Goal: Check status: Check status

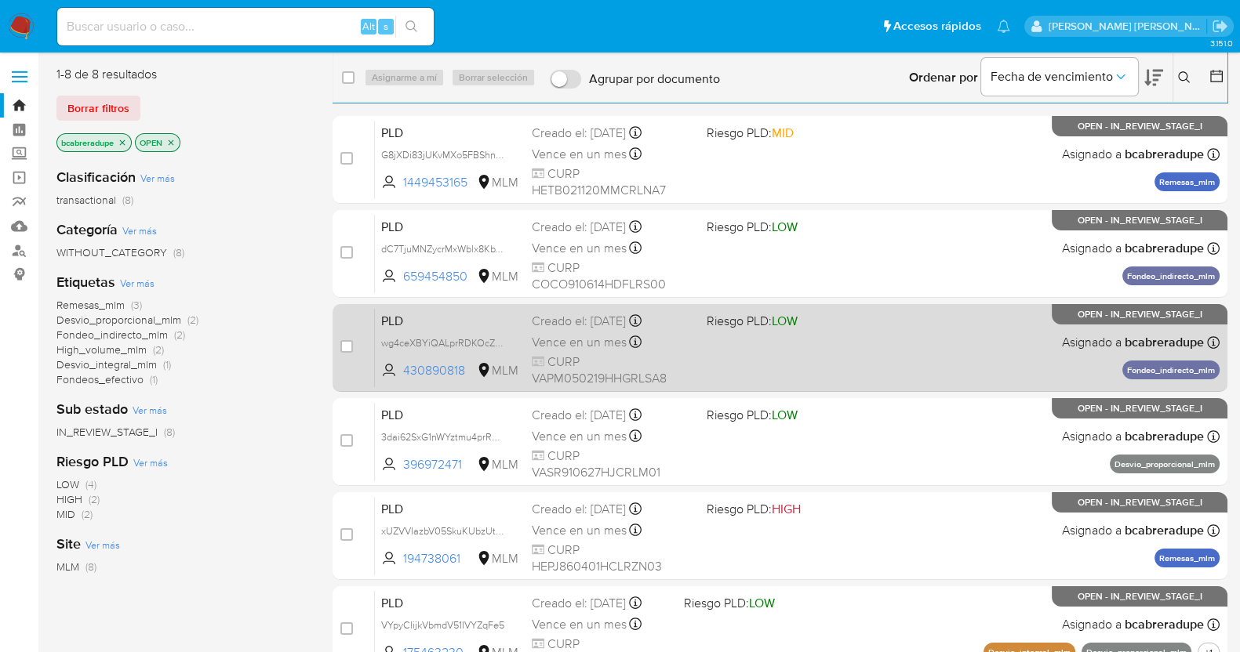
click at [583, 341] on span "Vence en un mes" at bounding box center [579, 342] width 95 height 17
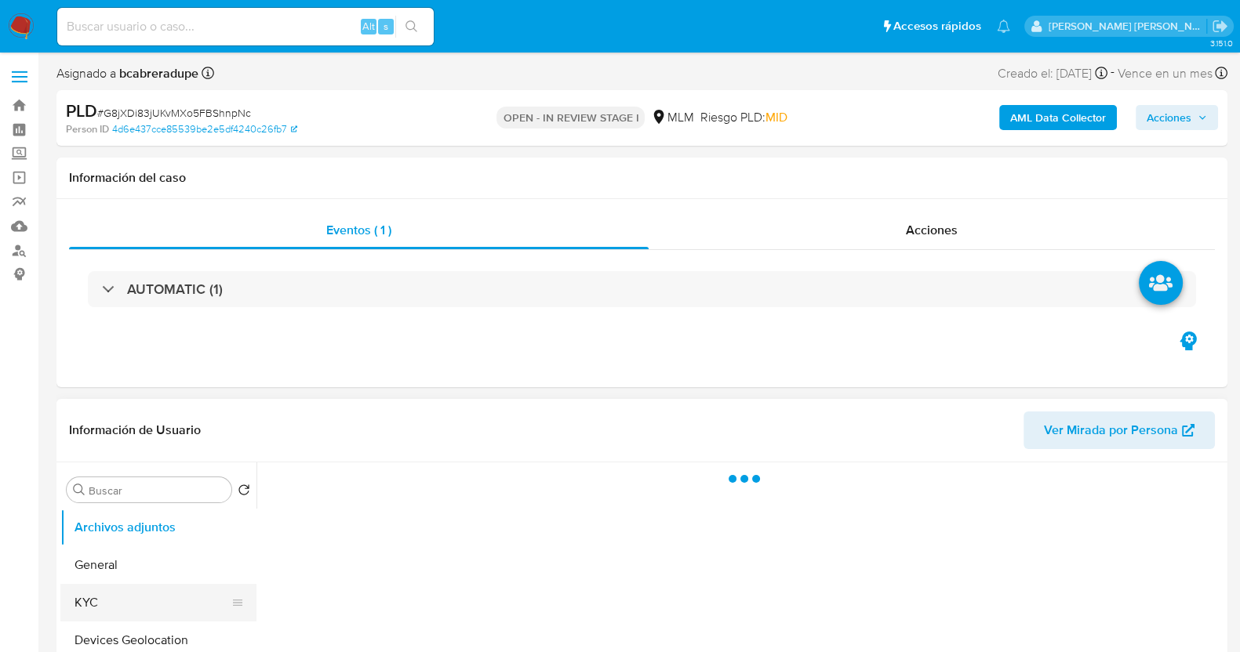
drag, startPoint x: 119, startPoint y: 624, endPoint x: 136, endPoint y: 589, distance: 39.3
click at [121, 625] on button "Devices Geolocation" at bounding box center [158, 641] width 196 height 38
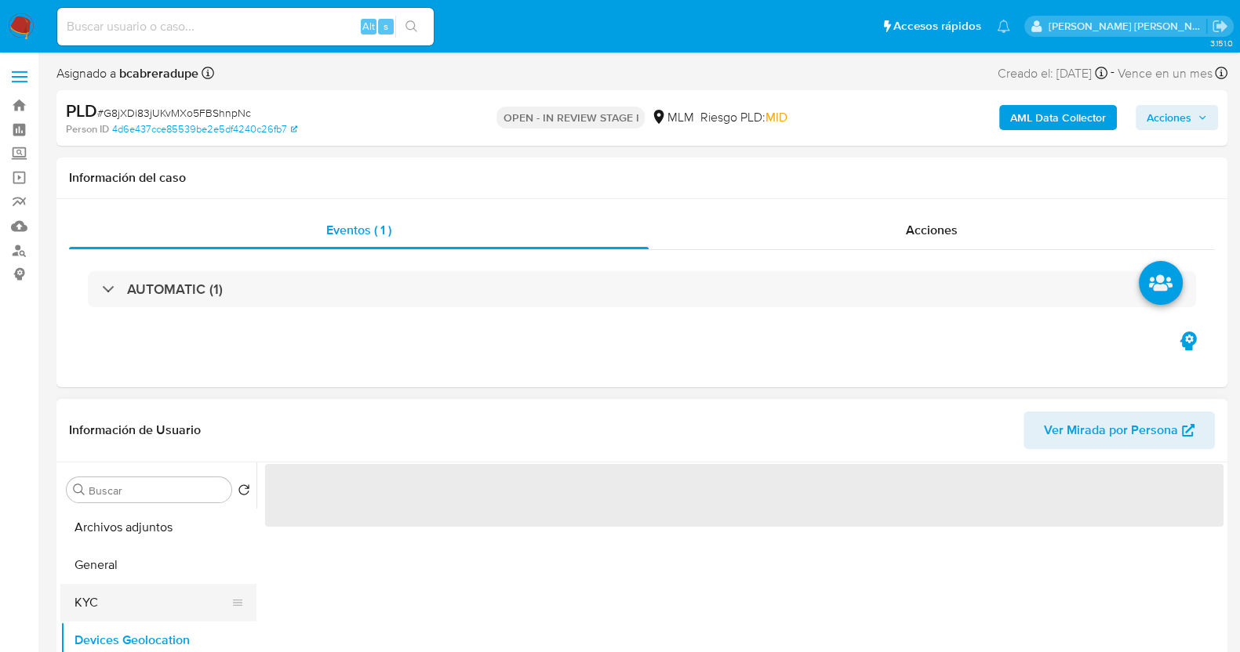
click at [129, 600] on button "KYC" at bounding box center [151, 603] width 183 height 38
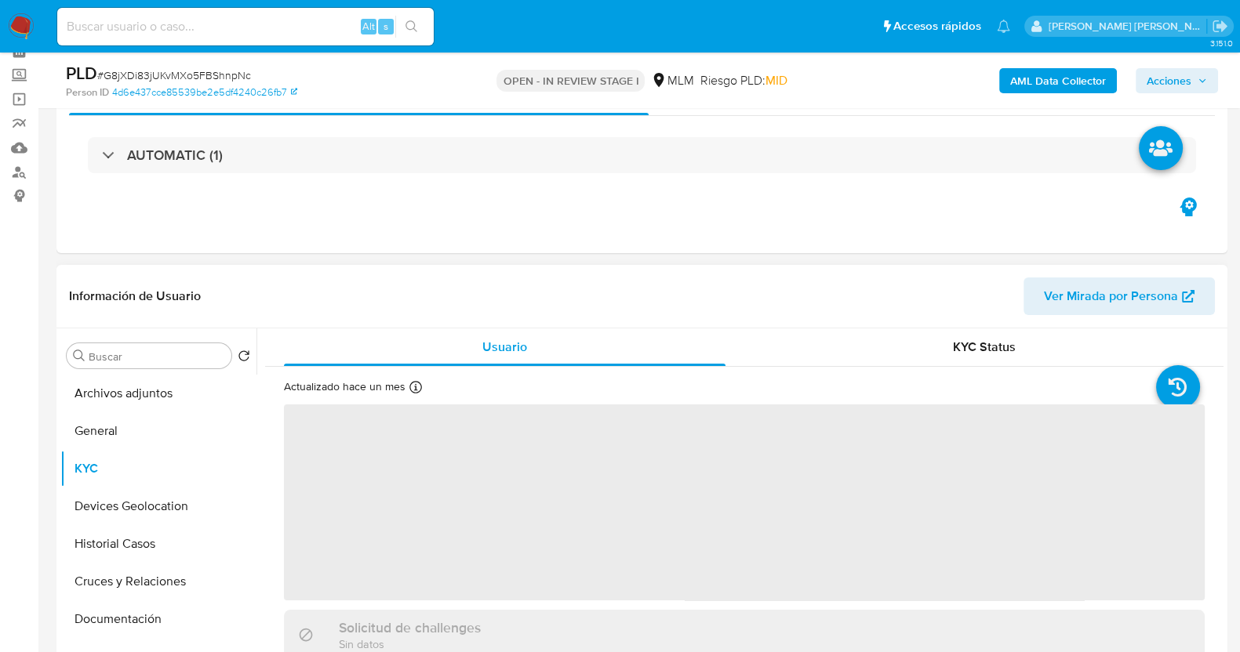
scroll to position [97, 0]
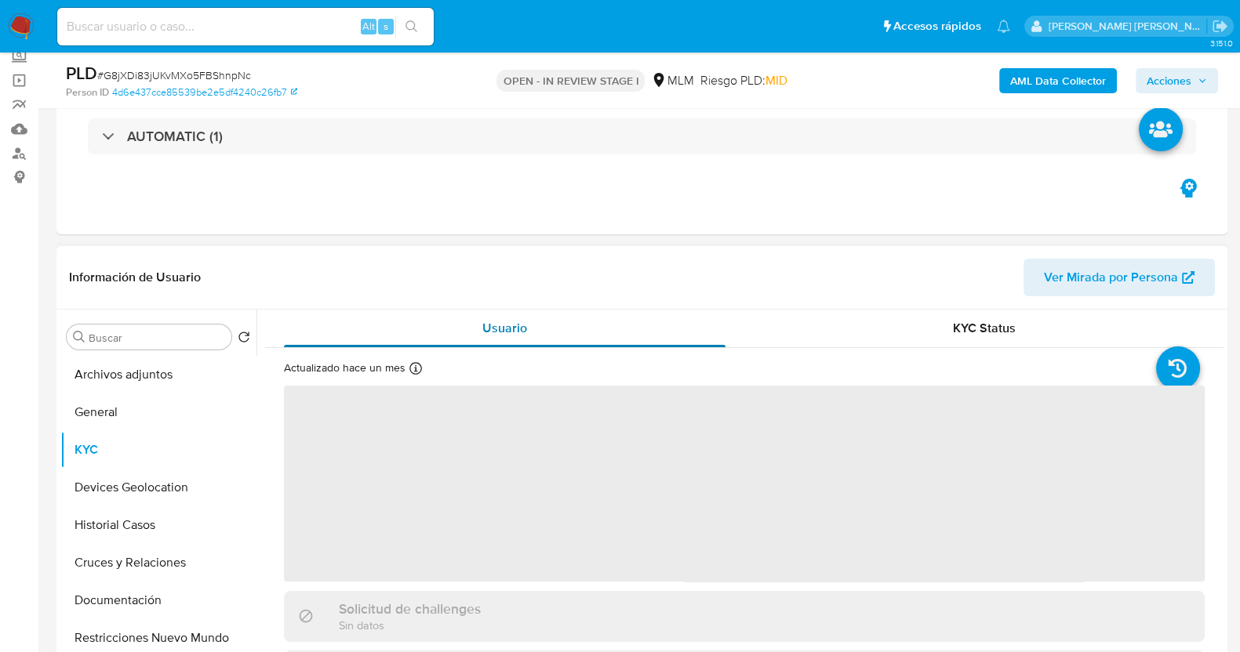
select select "10"
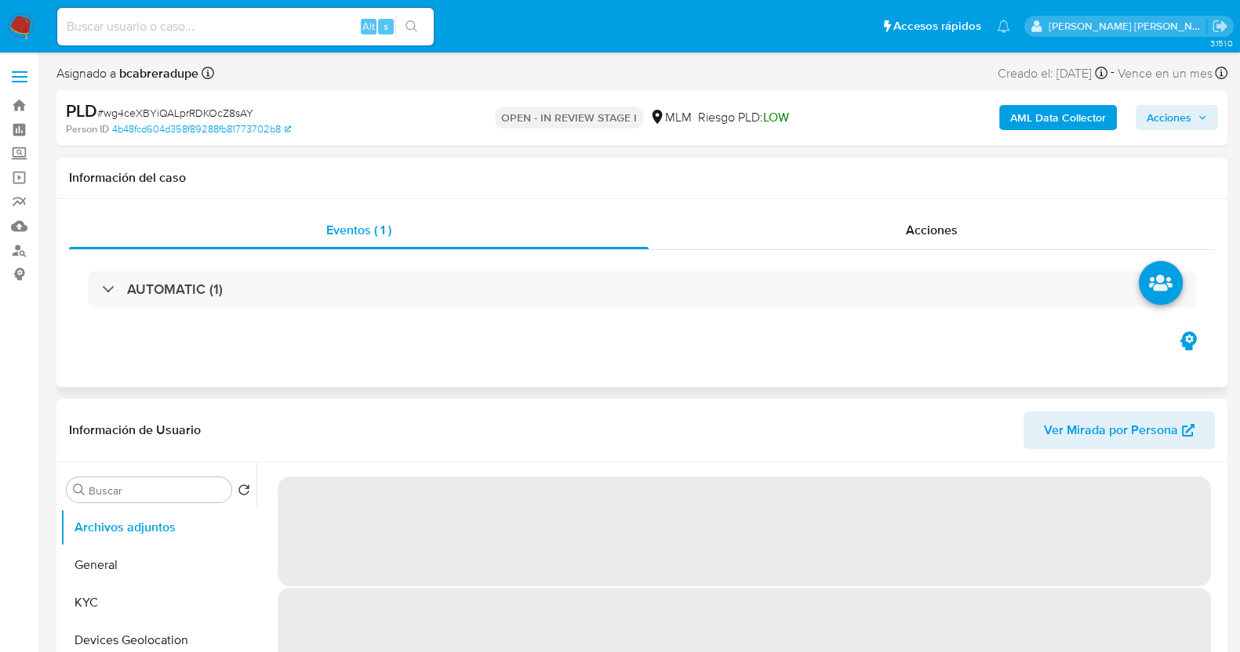
select select "10"
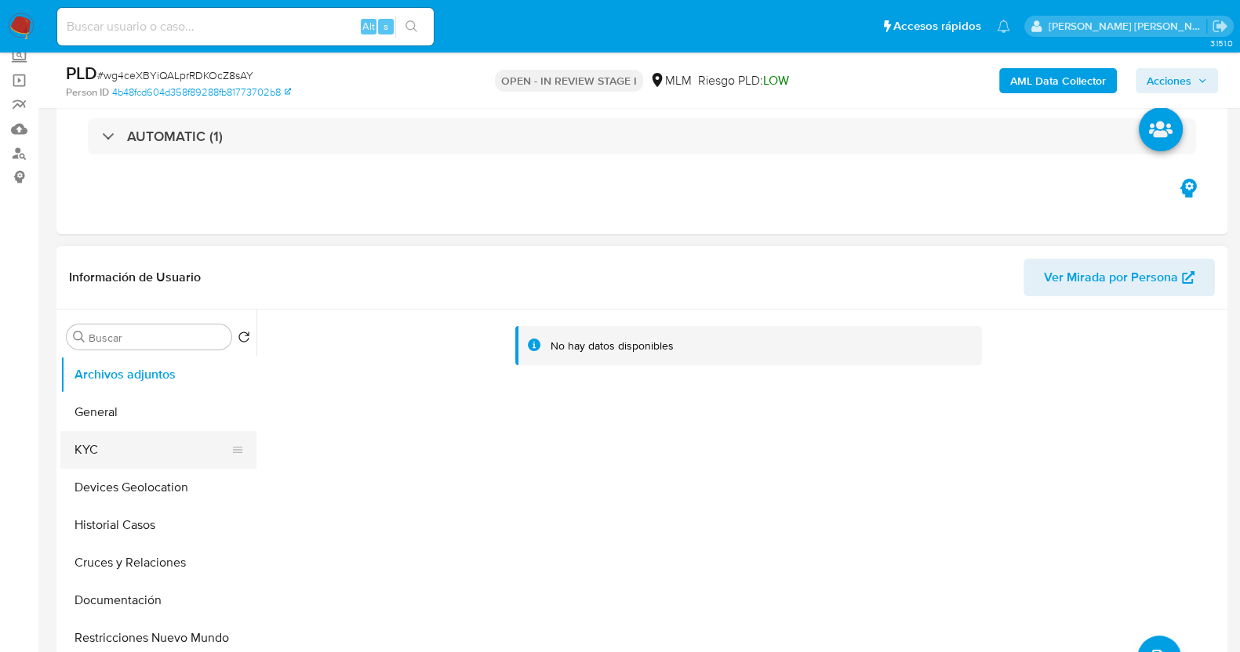
click at [126, 450] on button "KYC" at bounding box center [151, 450] width 183 height 38
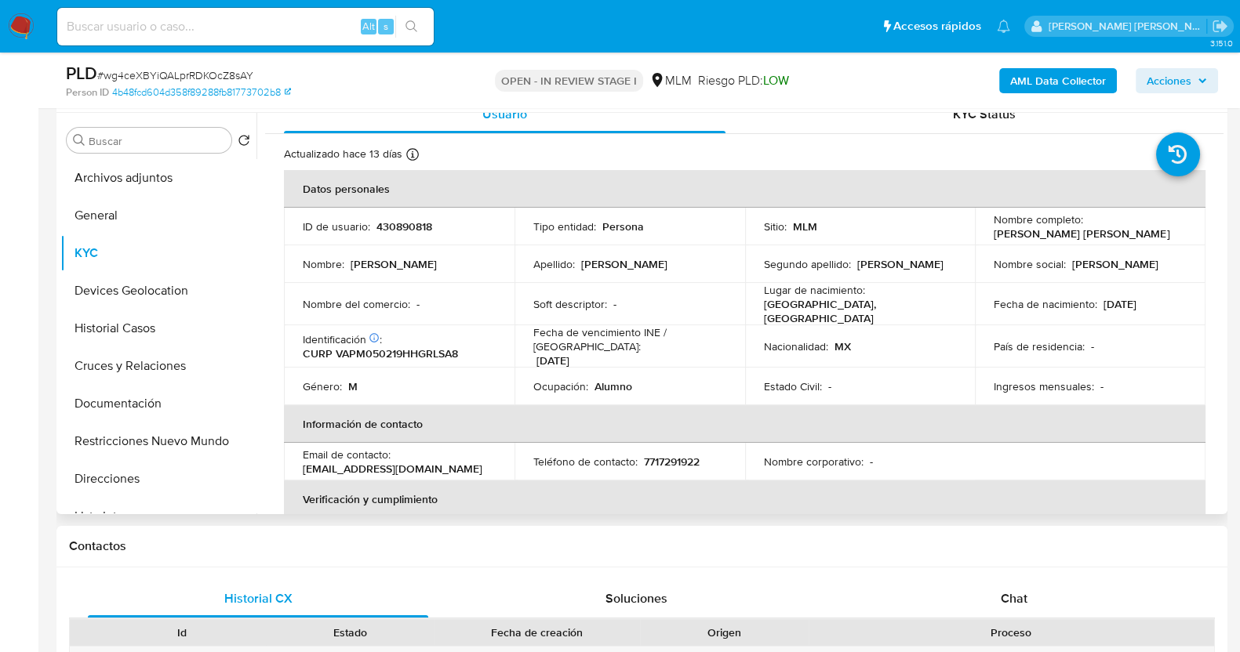
scroll to position [19, 0]
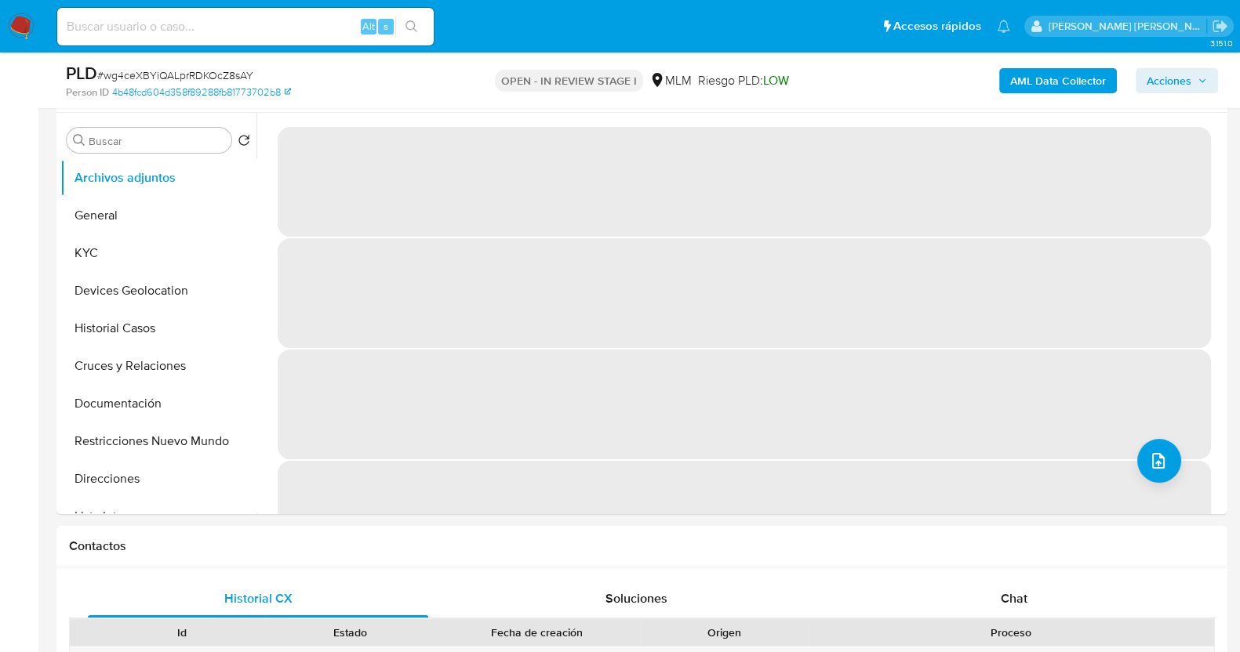
select select "10"
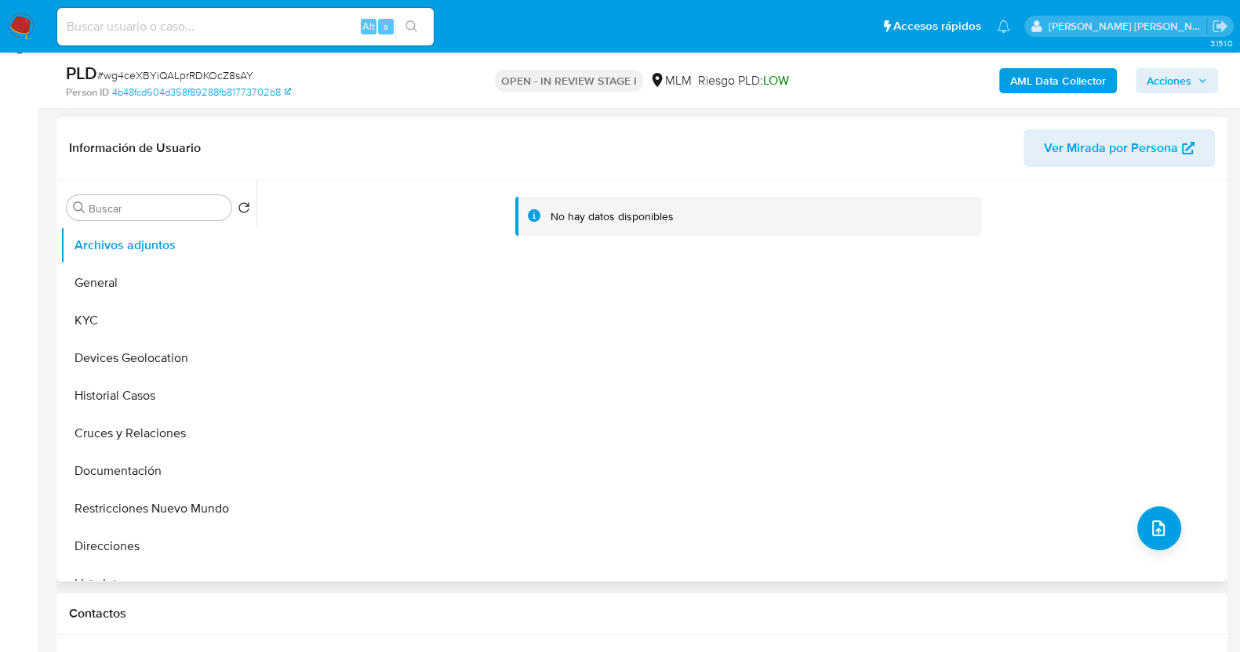
scroll to position [195, 0]
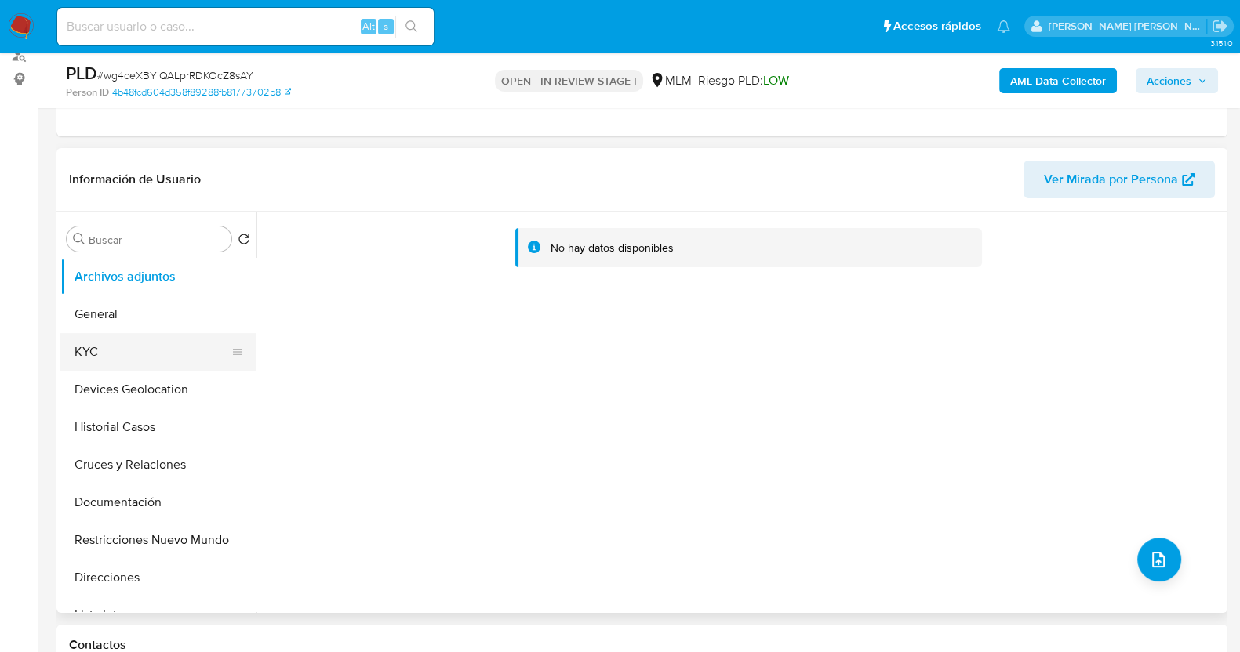
click at [135, 355] on button "KYC" at bounding box center [151, 352] width 183 height 38
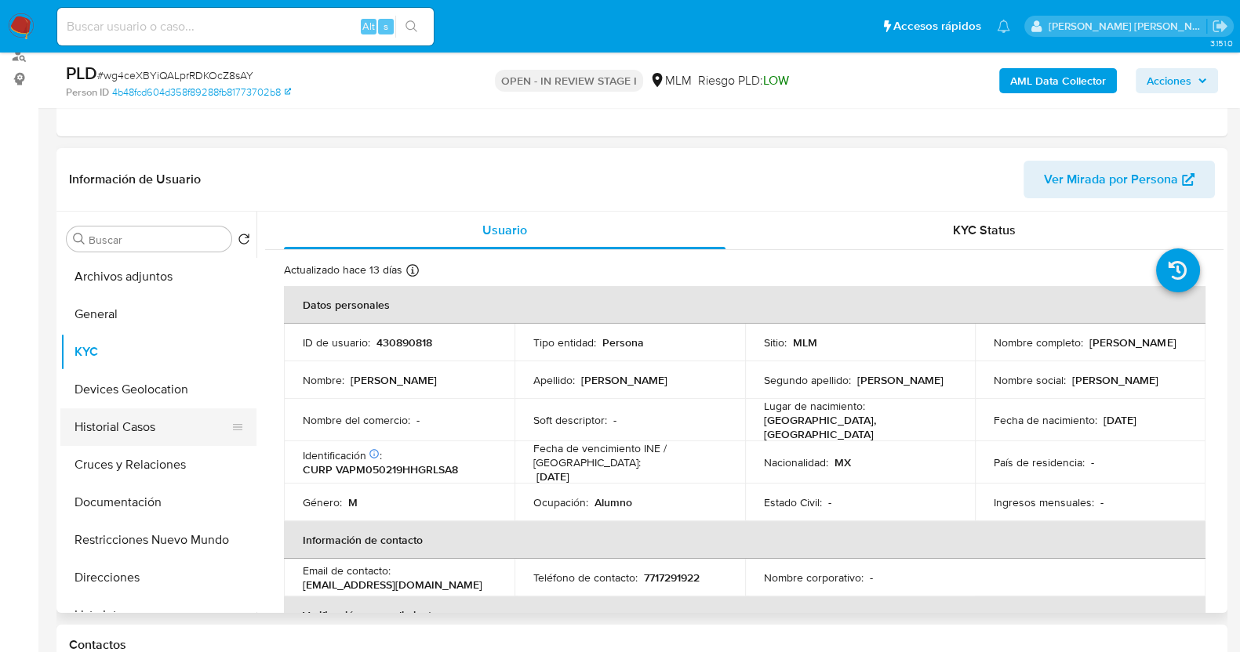
drag, startPoint x: 143, startPoint y: 430, endPoint x: 176, endPoint y: 411, distance: 39.0
click at [146, 430] on button "Historial Casos" at bounding box center [151, 427] width 183 height 38
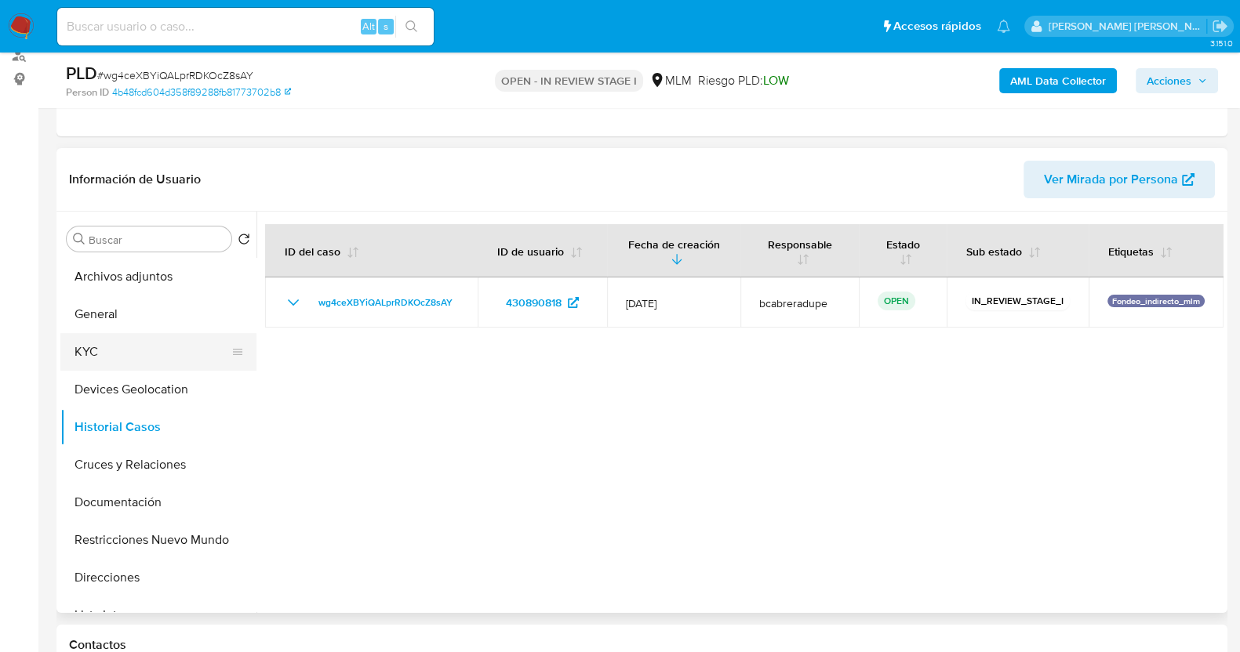
click at [140, 352] on button "KYC" at bounding box center [151, 352] width 183 height 38
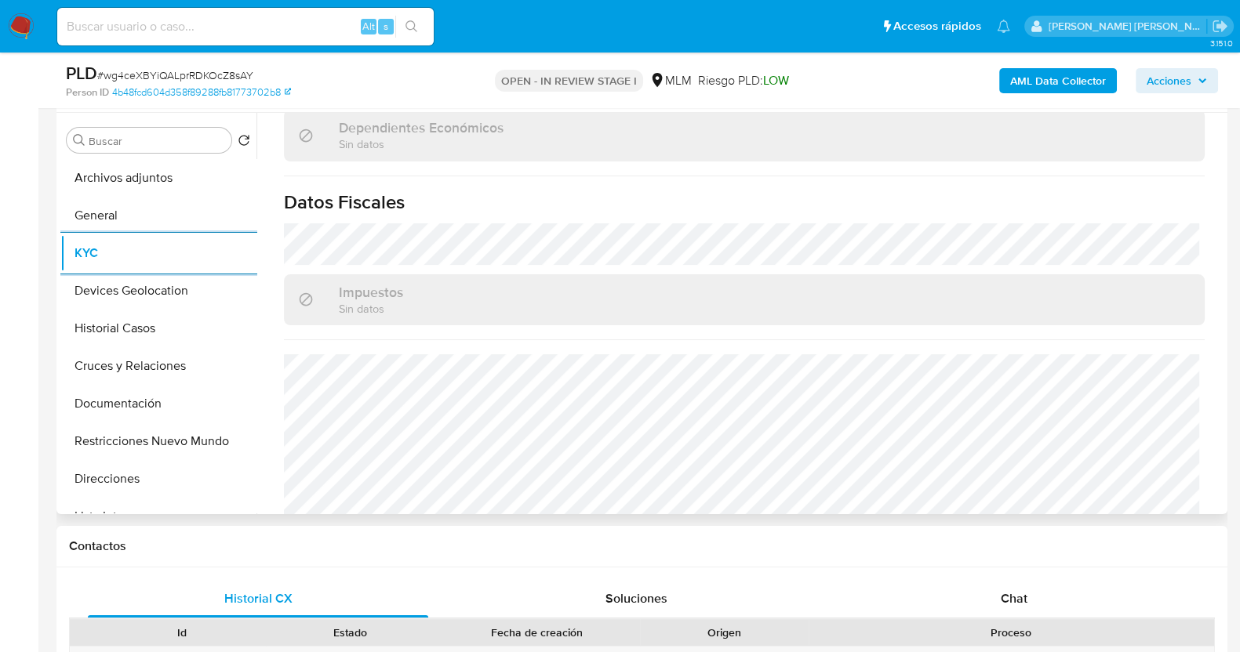
scroll to position [985, 0]
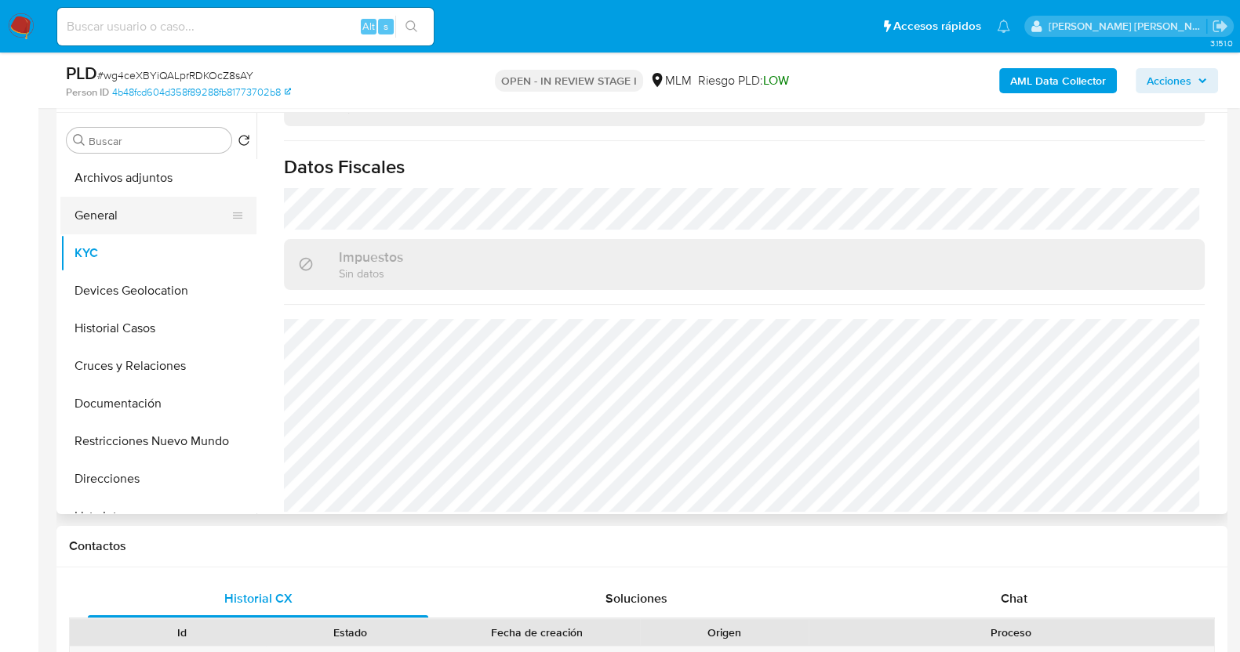
click at [137, 209] on button "General" at bounding box center [151, 216] width 183 height 38
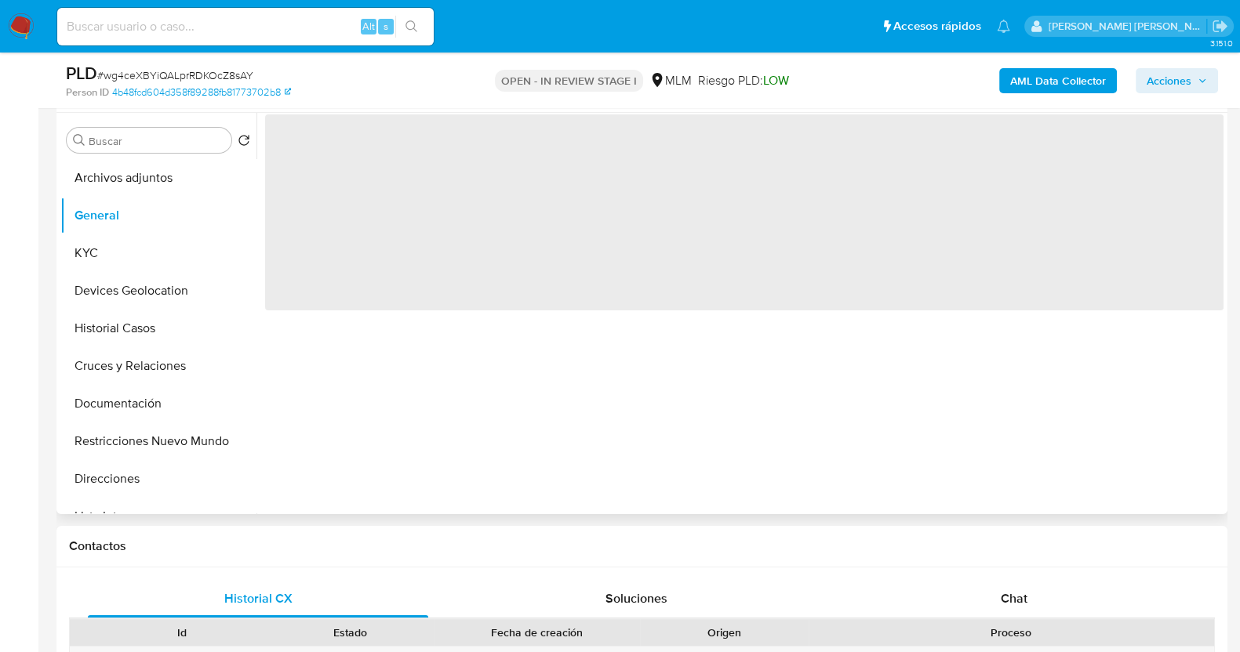
scroll to position [0, 0]
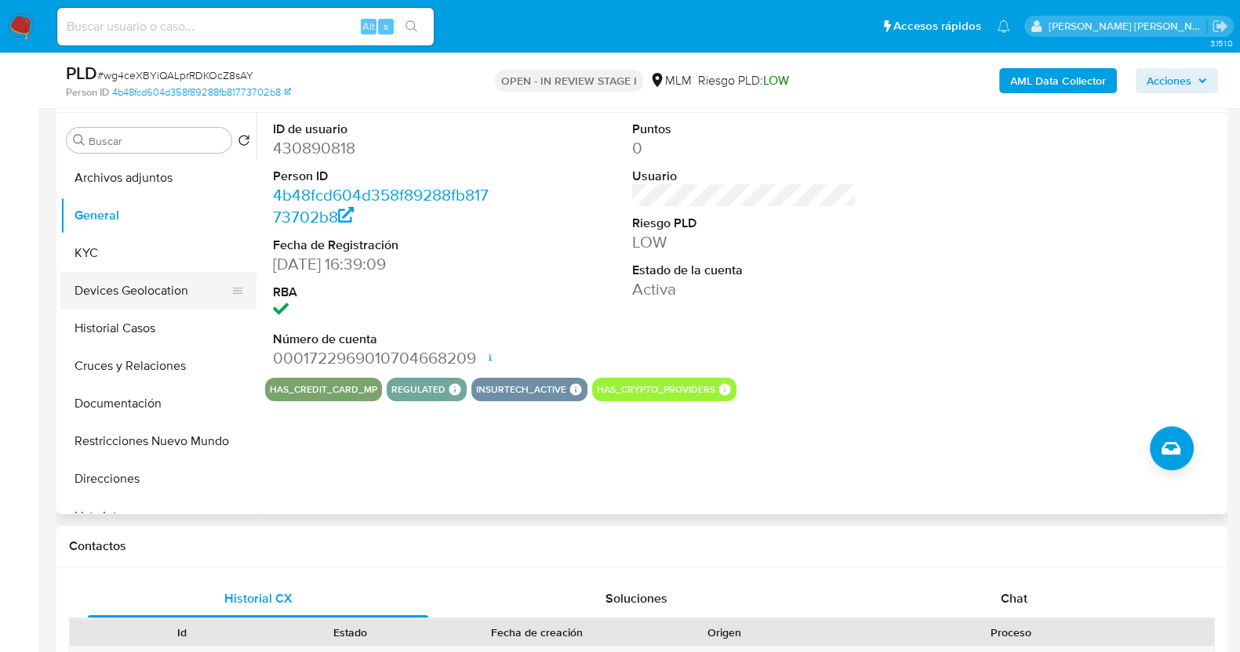
click at [176, 294] on button "Devices Geolocation" at bounding box center [151, 291] width 183 height 38
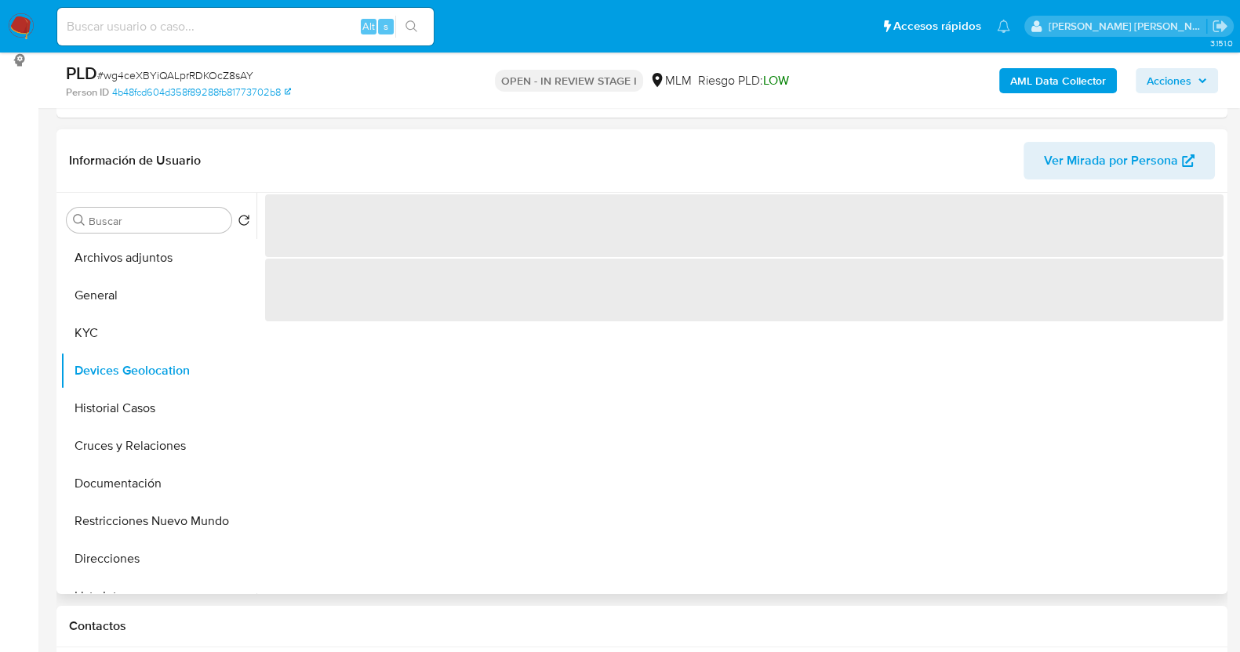
scroll to position [195, 0]
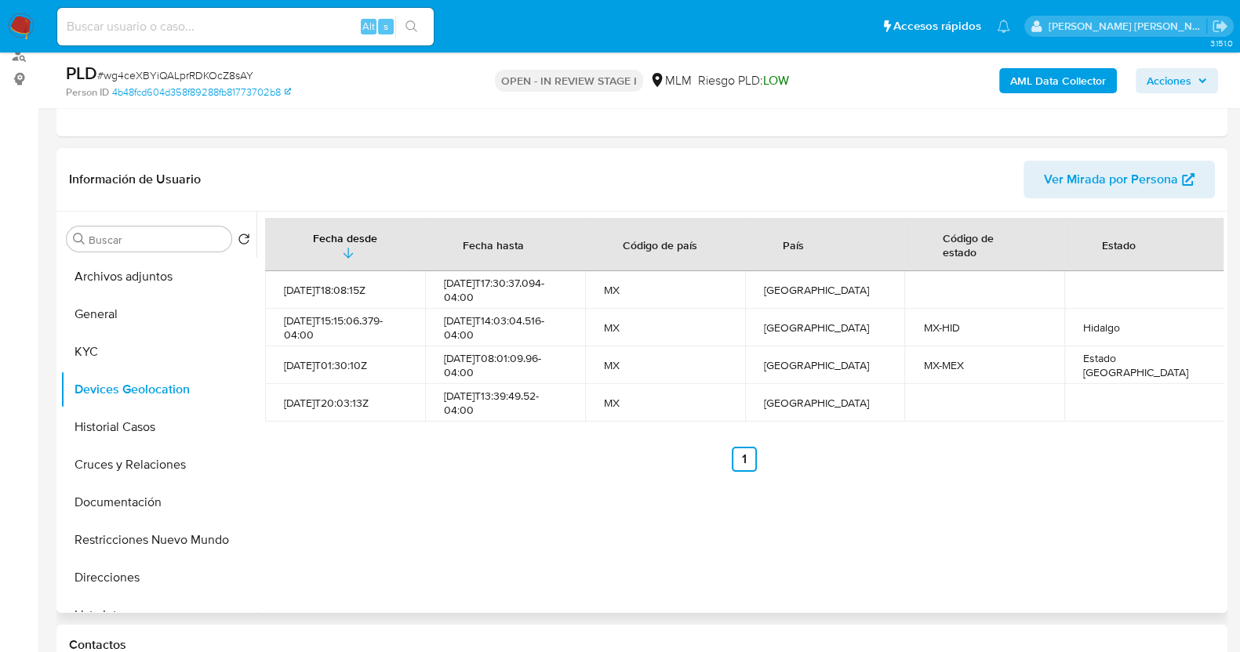
click at [569, 539] on div "Fecha desde [GEOGRAPHIC_DATA] hasta Código de país País Código de estado Estado…" at bounding box center [739, 412] width 967 height 401
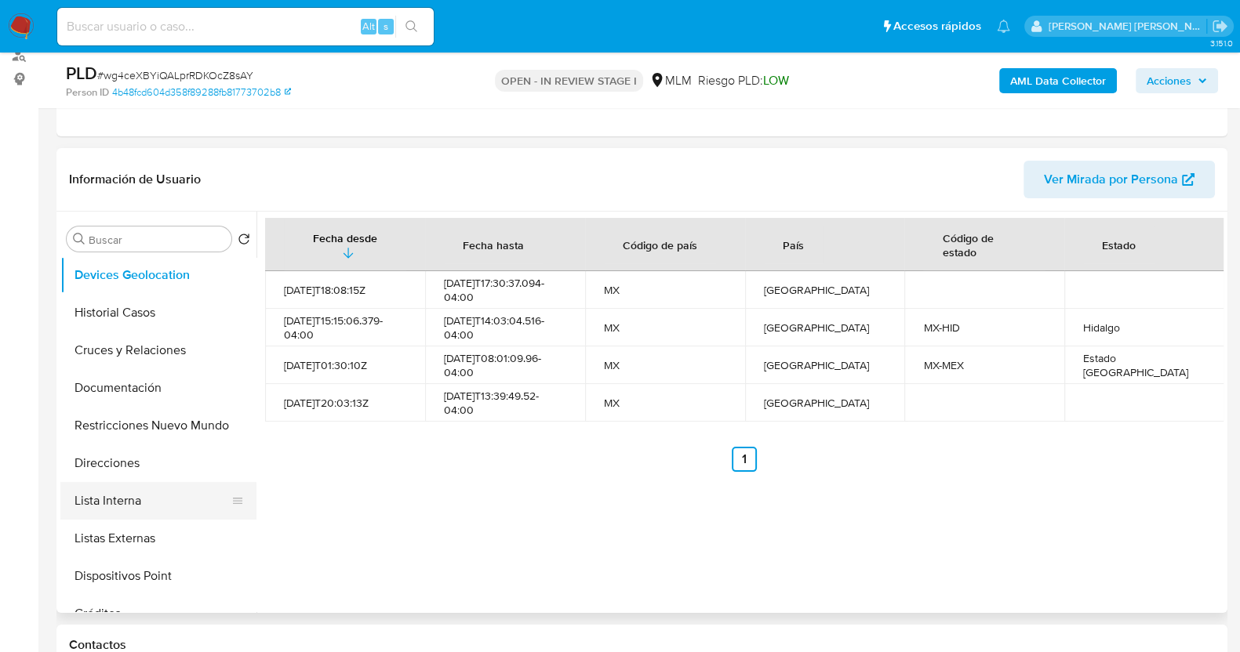
scroll to position [294, 0]
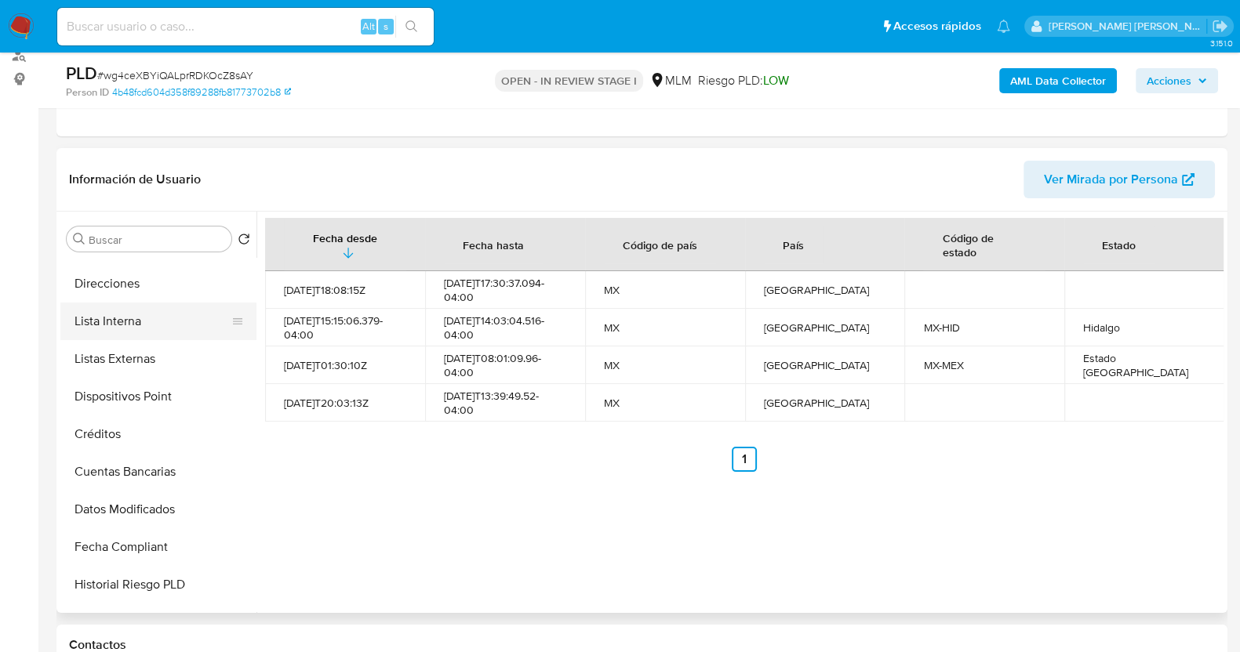
click at [174, 325] on button "Lista Interna" at bounding box center [151, 322] width 183 height 38
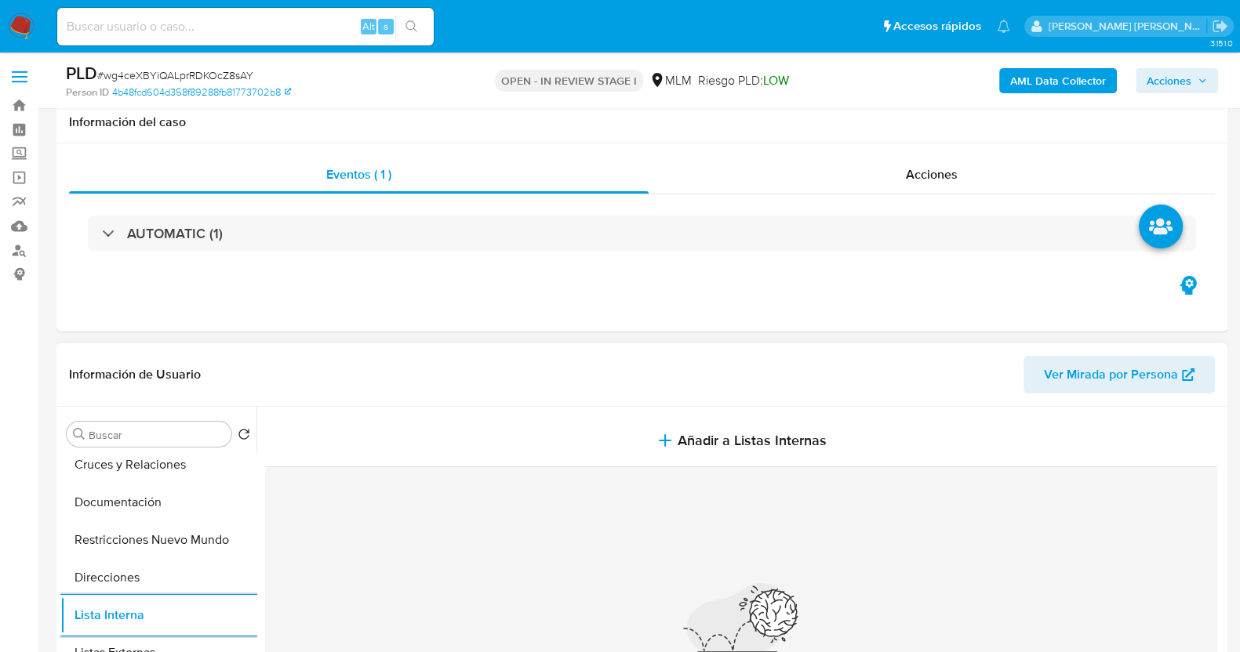
scroll to position [195, 0]
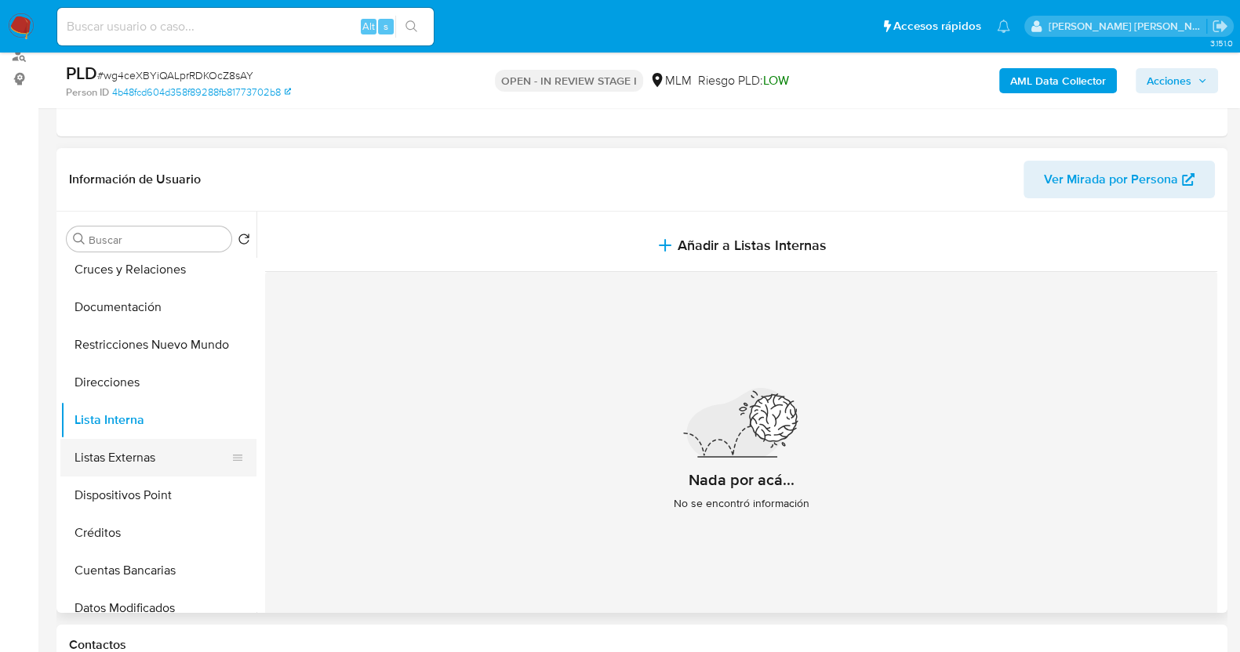
click at [164, 459] on button "Listas Externas" at bounding box center [151, 458] width 183 height 38
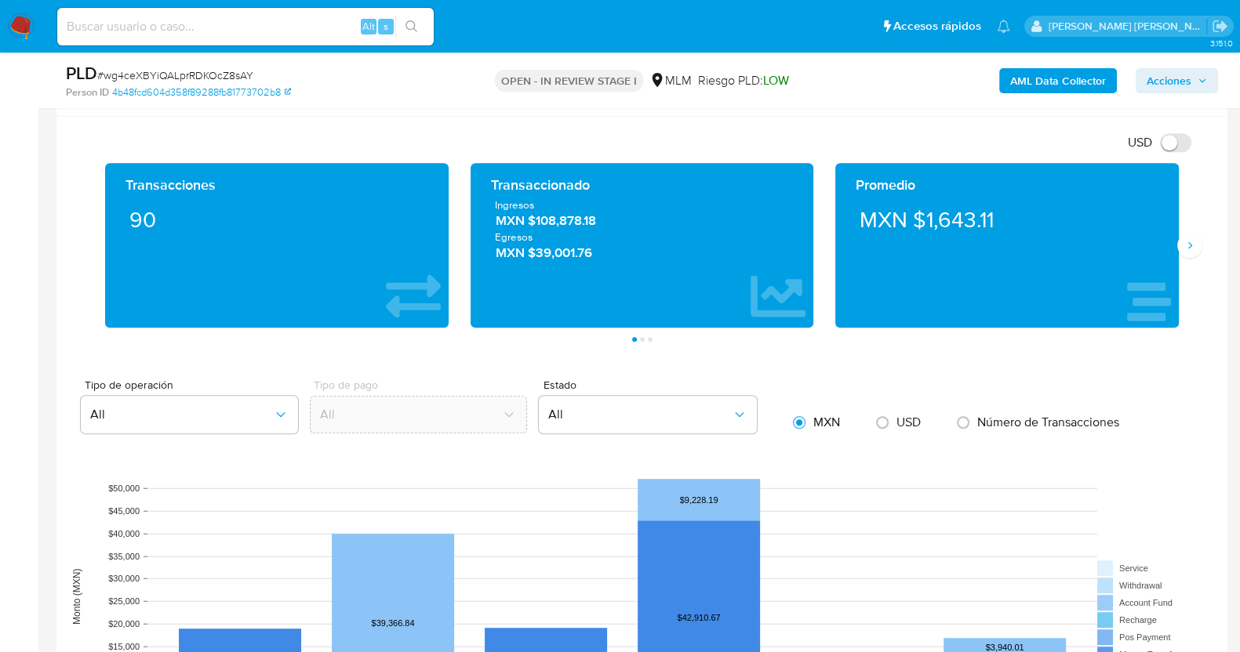
scroll to position [1078, 0]
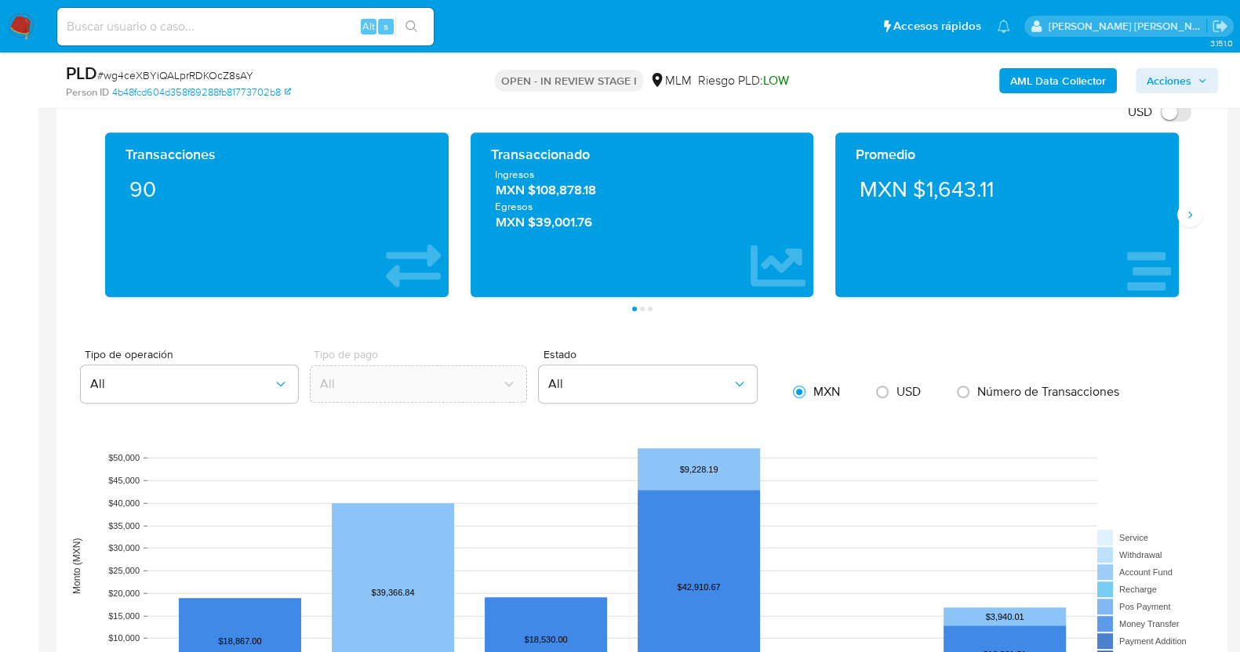
click at [100, 412] on rect at bounding box center [641, 566] width 1145 height 314
click at [1192, 209] on icon "Siguiente" at bounding box center [1189, 215] width 13 height 13
